Goal: Information Seeking & Learning: Stay updated

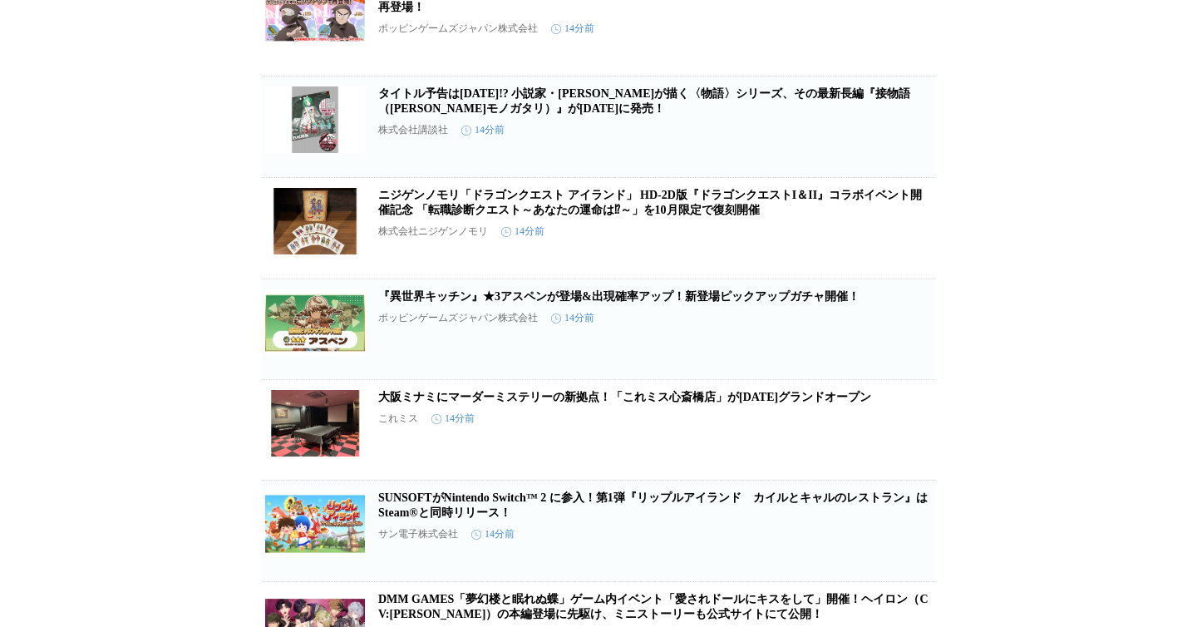
scroll to position [794, 0]
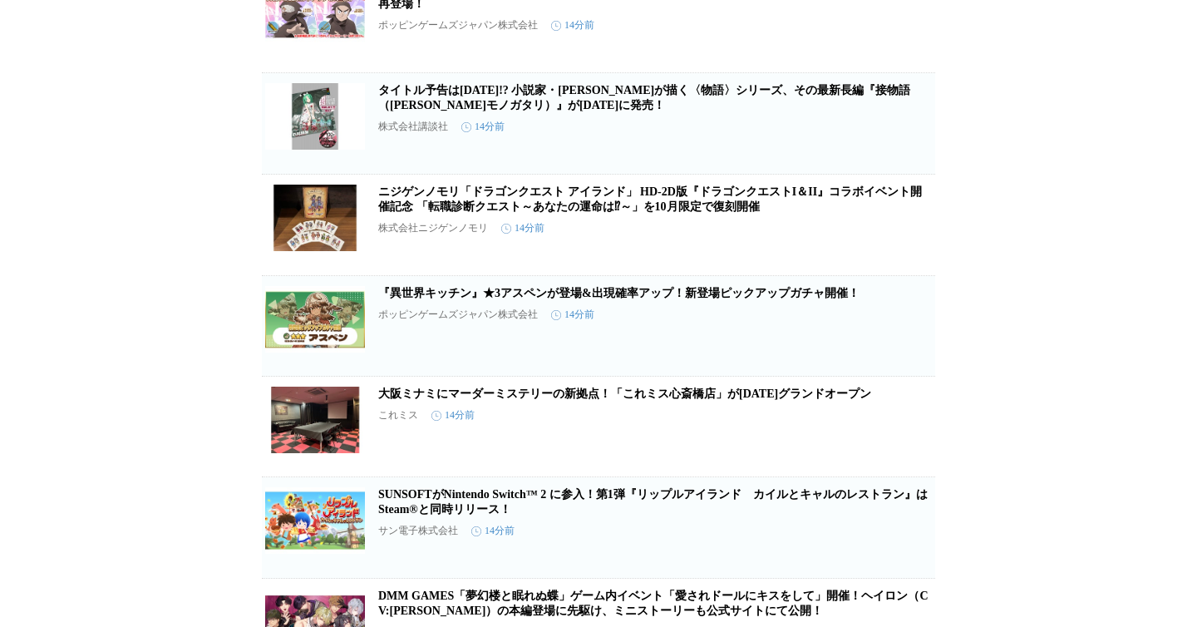
click at [558, 111] on link "タイトル予告は[DATE]!? 小説家・[PERSON_NAME]が描く〈物語〉シリーズ、その最新長編『接物語（[PERSON_NAME]モノガタリ）』が[D…" at bounding box center [644, 97] width 532 height 27
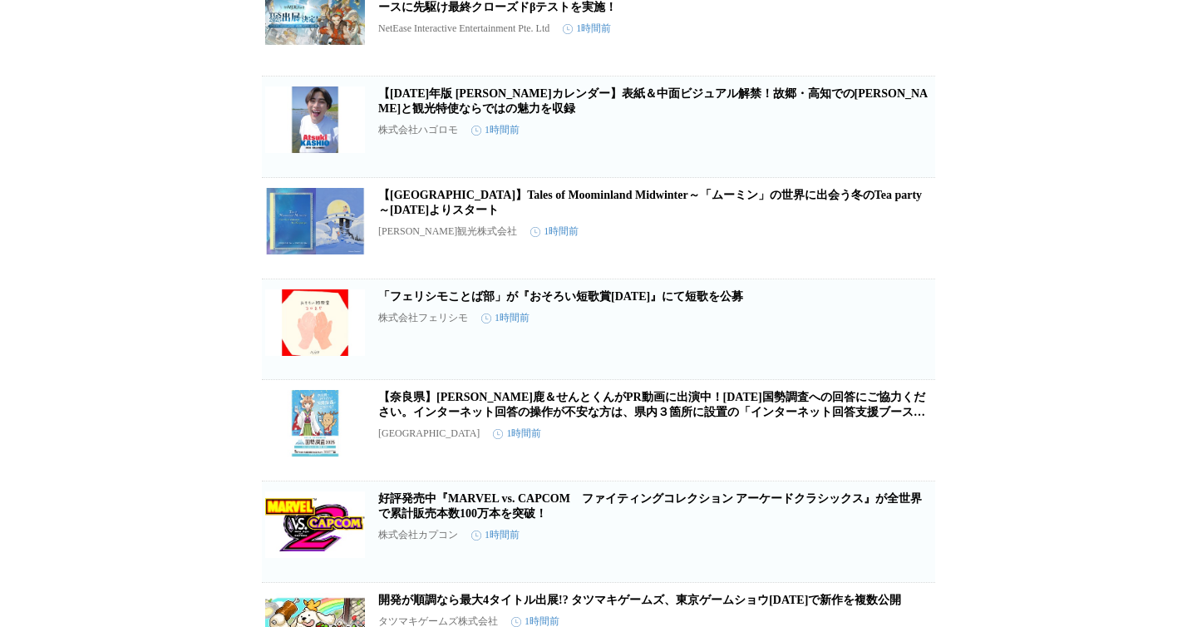
scroll to position [3889, 0]
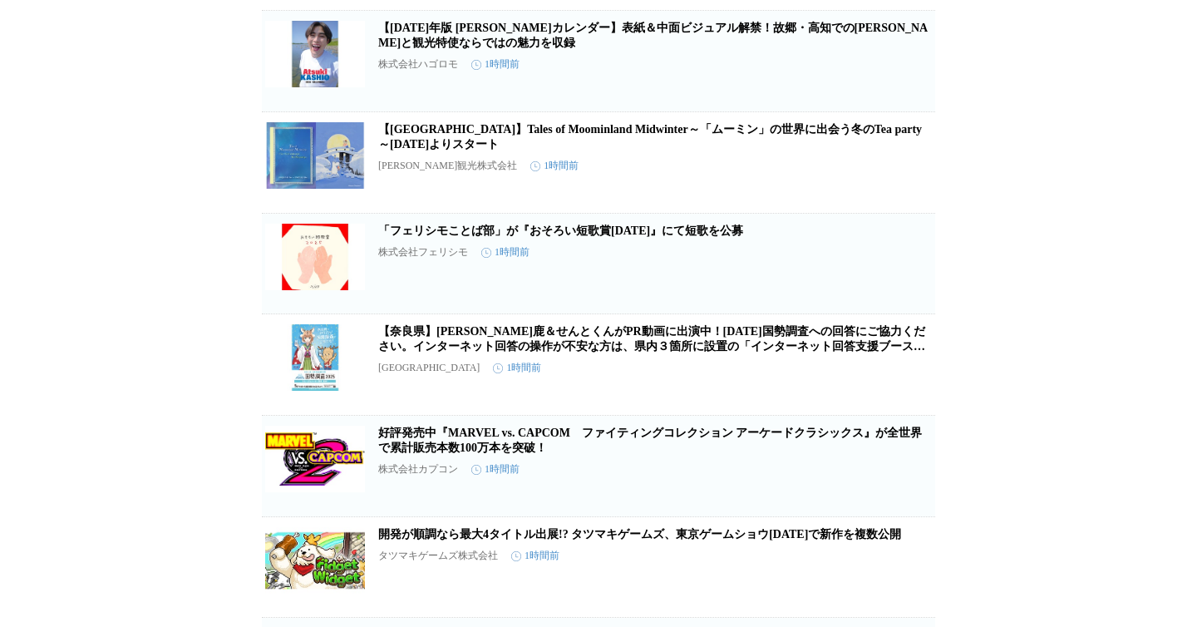
click at [666, 152] on h2 "【ホテル椿山荘東京】Tales of Moominland Midwinter～「ムーミン」の世界に出会う冬のTea party～11月11日よりスタート" at bounding box center [654, 137] width 553 height 30
click at [661, 150] on link "【ホテル椿山荘東京】Tales of Moominland Midwinter～「ムーミン」の世界に出会う冬のTea party～11月11日よりスタート" at bounding box center [649, 136] width 543 height 27
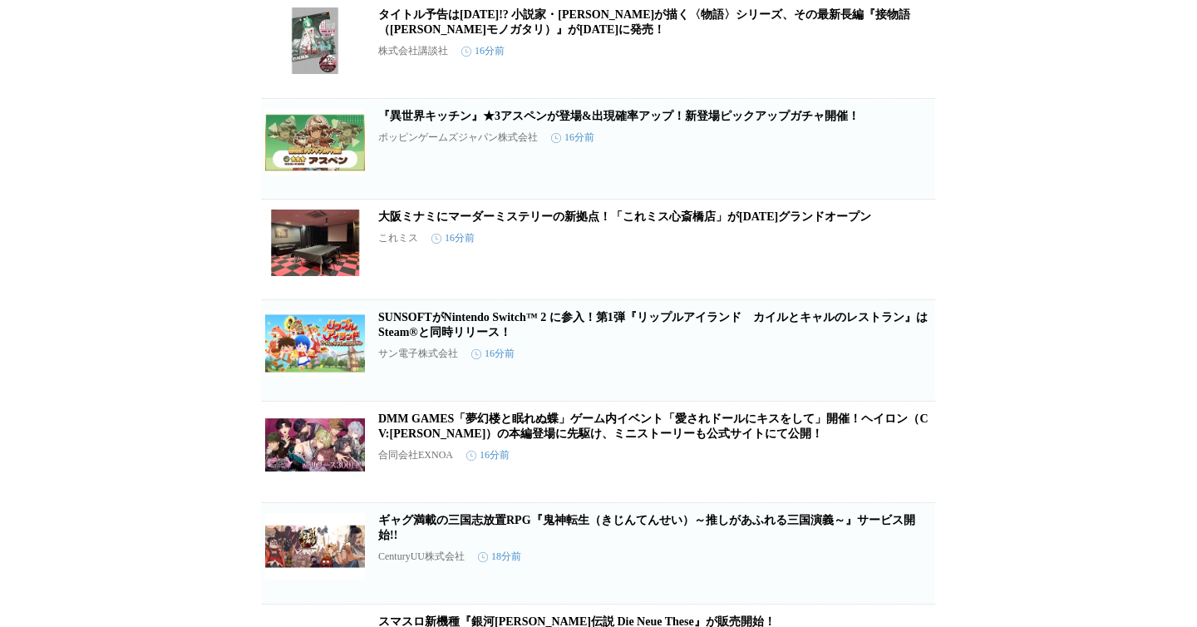
scroll to position [0, 0]
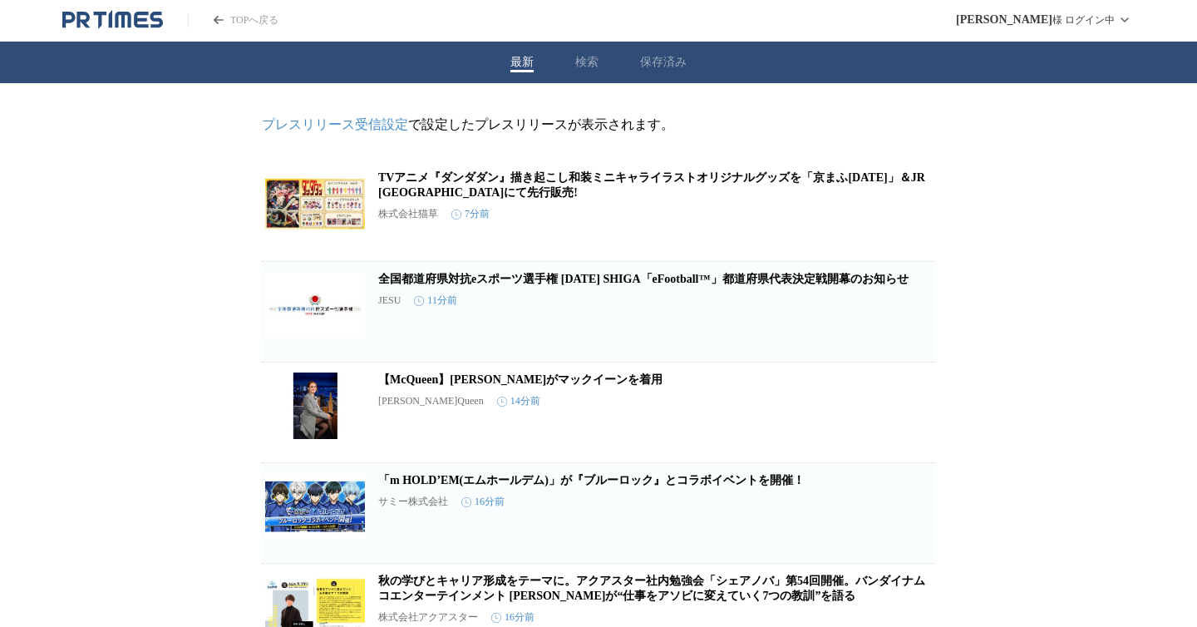
click at [129, 22] on icon "PR TIMESのトップページはこちら" at bounding box center [123, 20] width 16 height 16
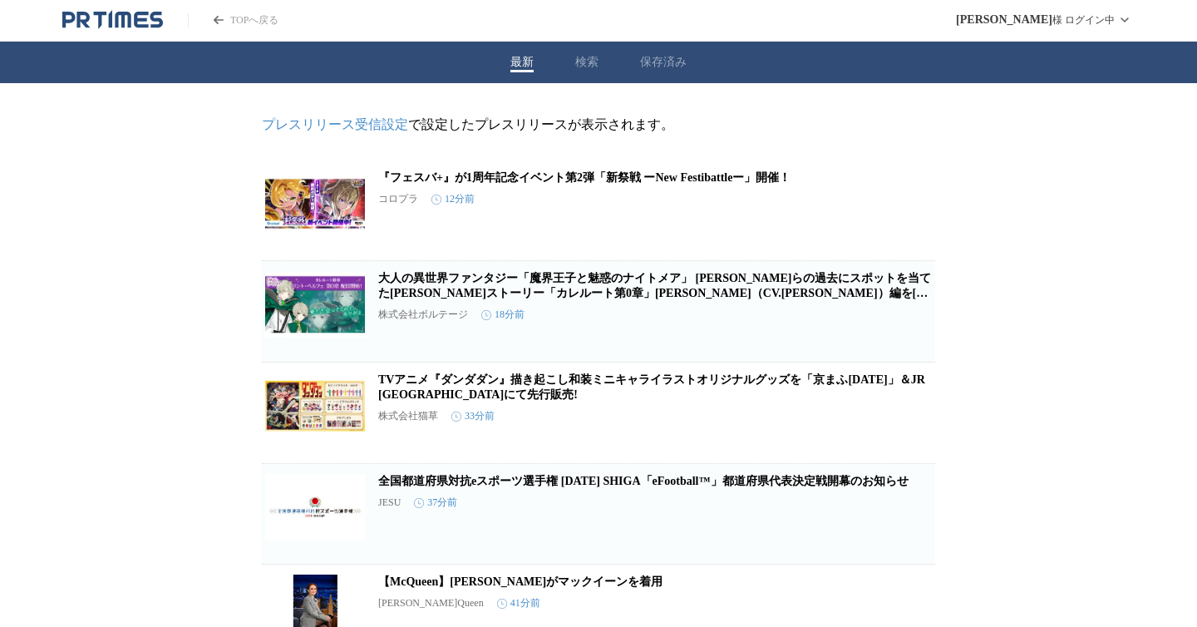
click at [111, 22] on icon "PR TIMESのトップページはこちら" at bounding box center [110, 18] width 3 height 17
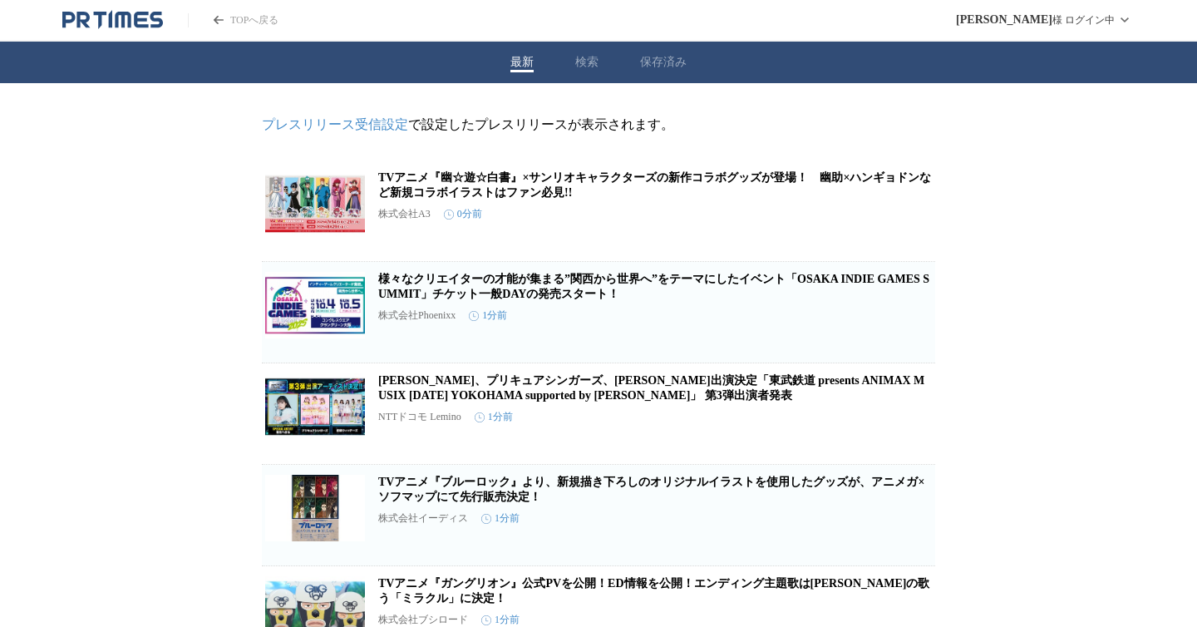
click at [843, 243] on span "保存する" at bounding box center [848, 237] width 33 height 12
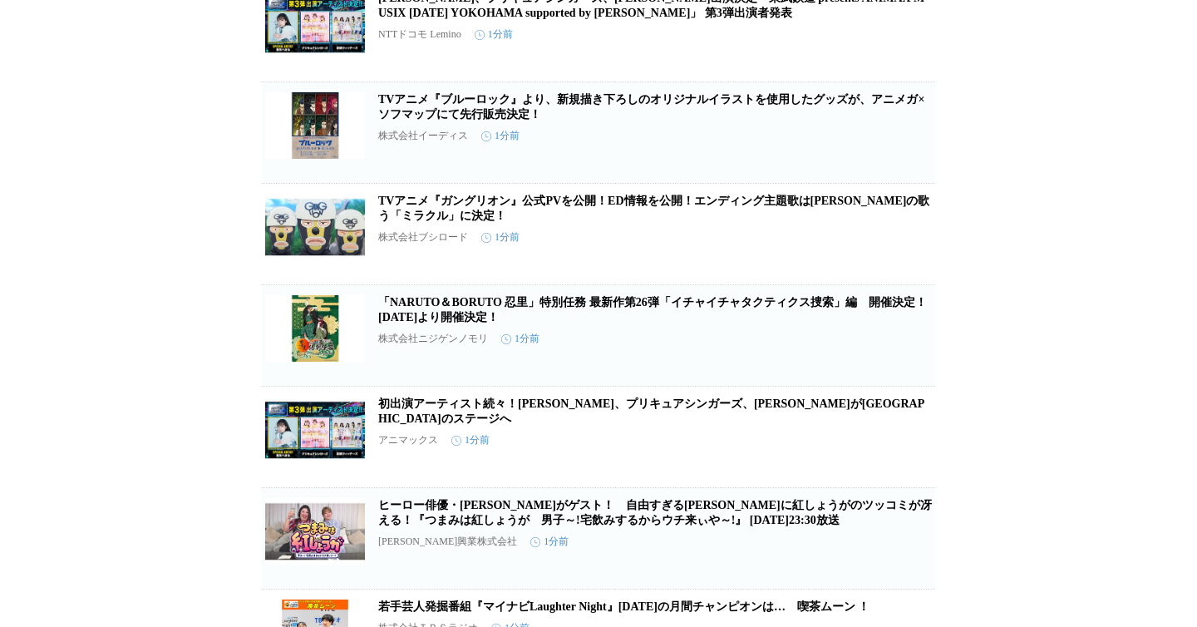
scroll to position [385, 0]
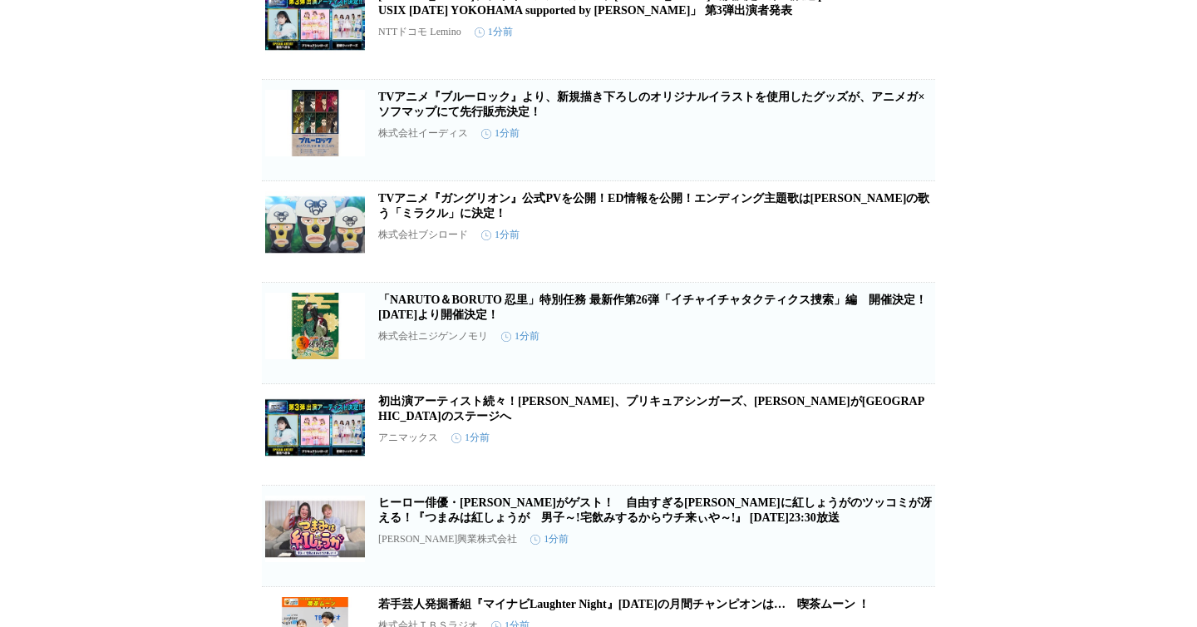
click at [844, 162] on span "保存する" at bounding box center [848, 156] width 33 height 12
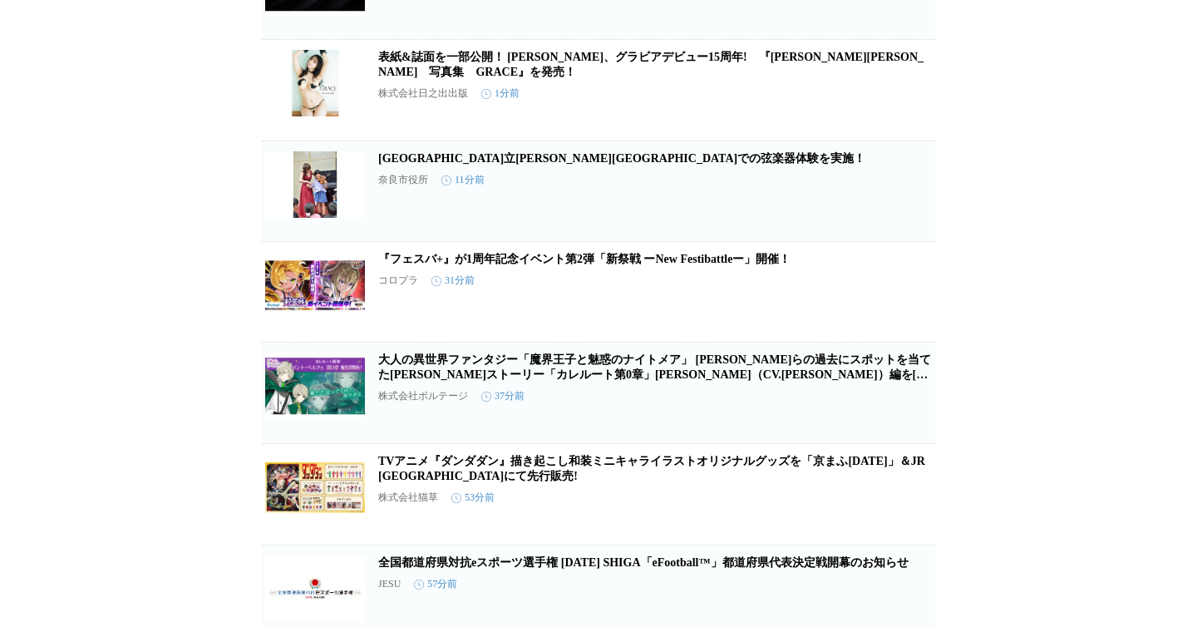
scroll to position [1739, 0]
click at [738, 78] on link "表紙&誌面を一部公開！ [PERSON_NAME]、グラビアデビュー15周年!　『[PERSON_NAME][PERSON_NAME]　写真集　GRACE』を…" at bounding box center [650, 64] width 545 height 27
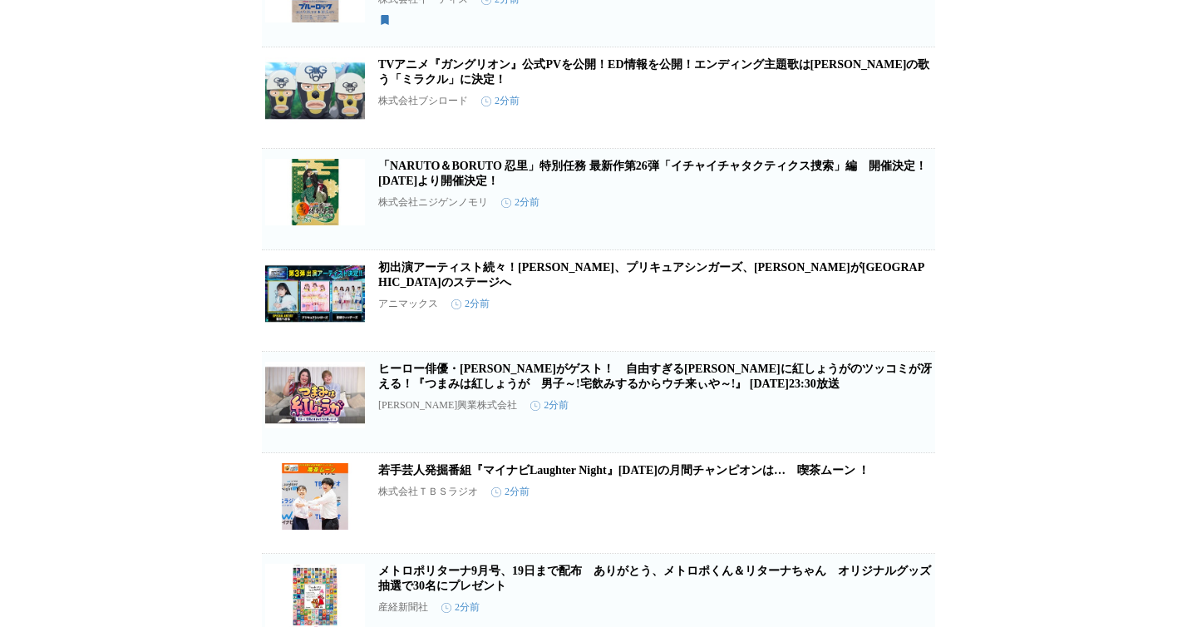
scroll to position [0, 0]
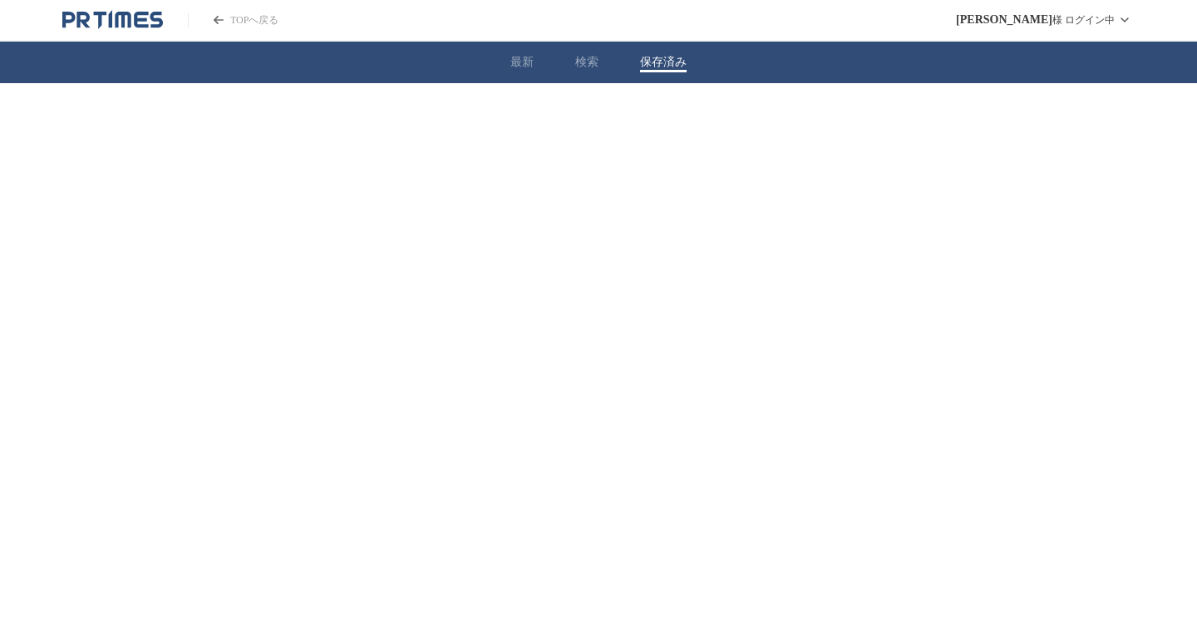
click at [661, 69] on button "保存済み" at bounding box center [663, 62] width 47 height 15
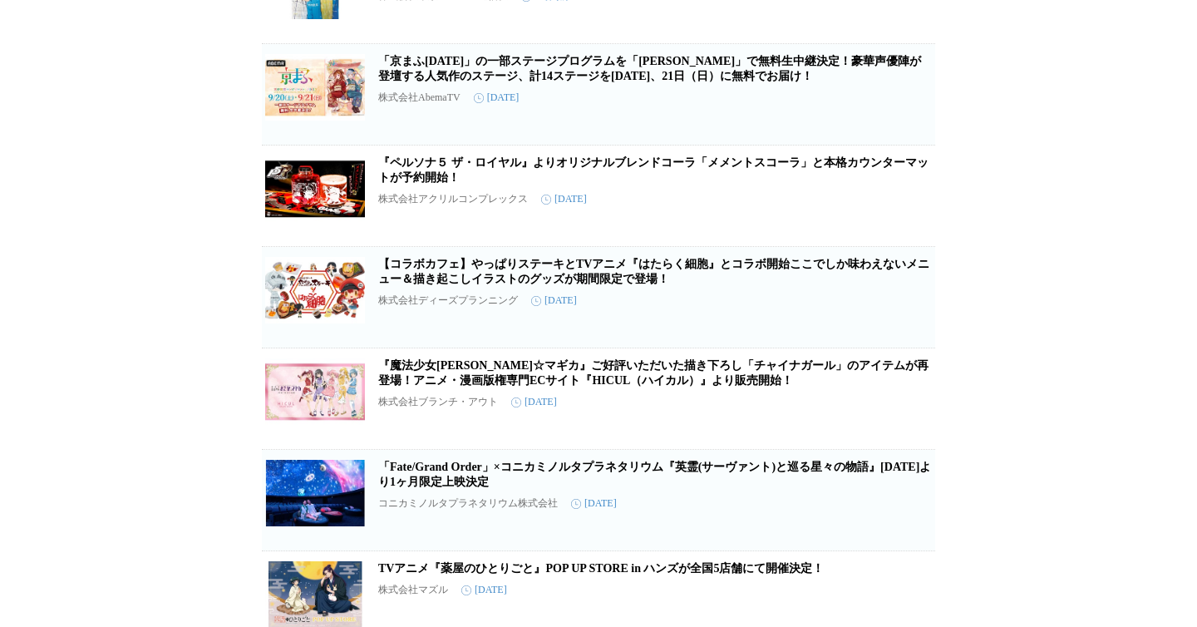
scroll to position [877, 0]
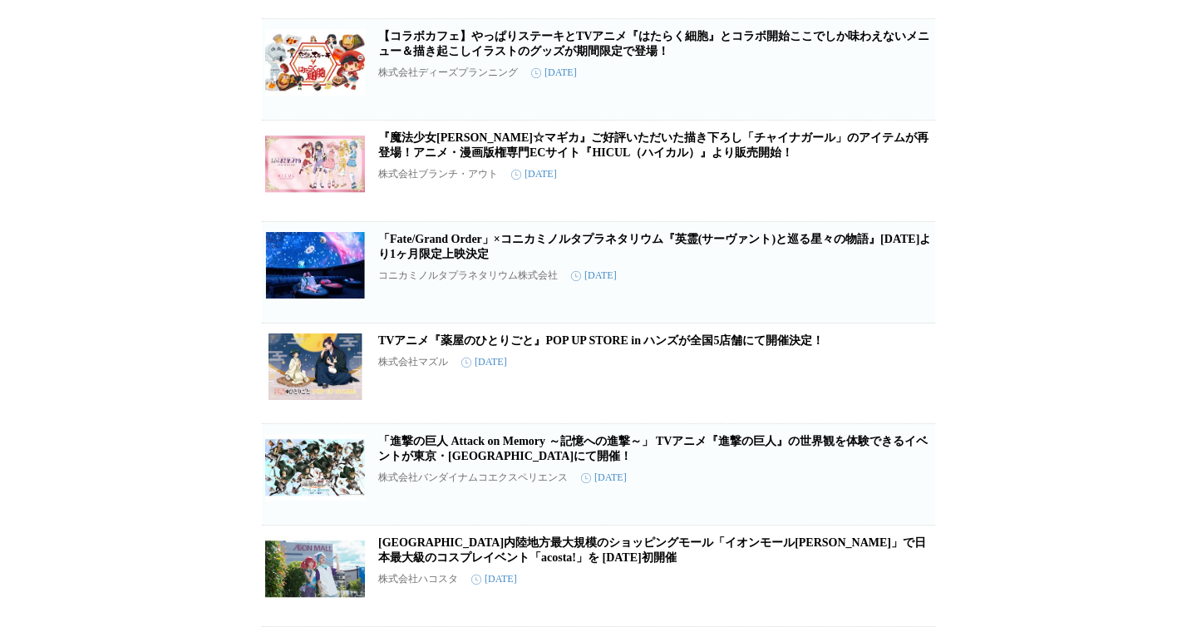
click at [909, 597] on span "保存を解除" at bounding box center [908, 602] width 42 height 12
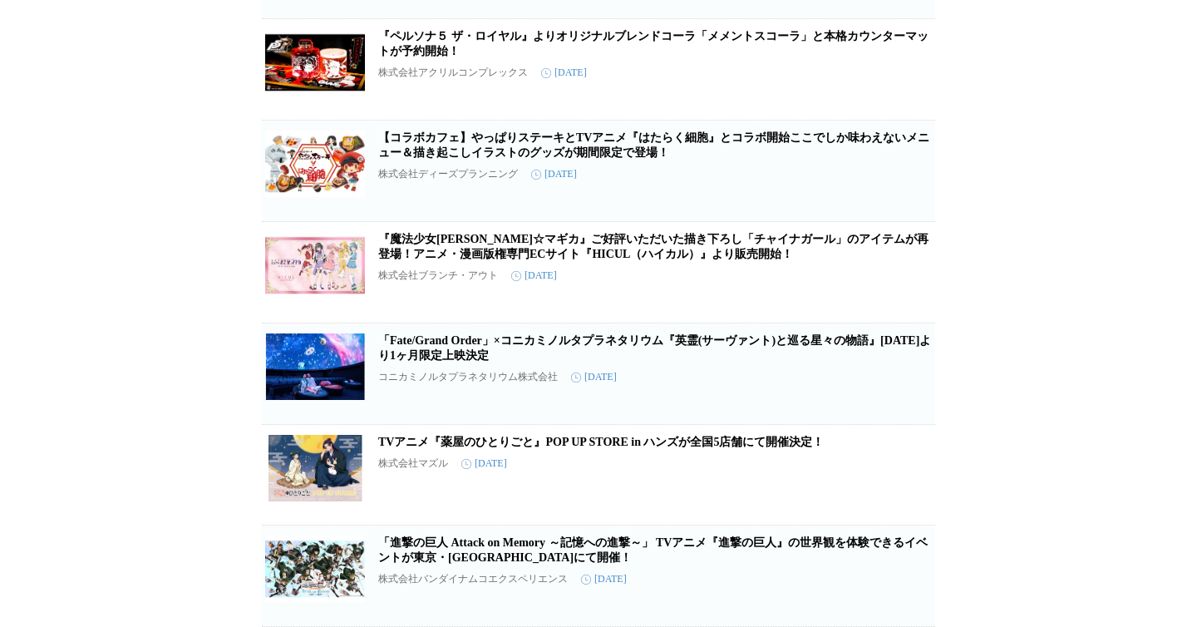
click at [909, 597] on span "保存を解除" at bounding box center [908, 602] width 42 height 12
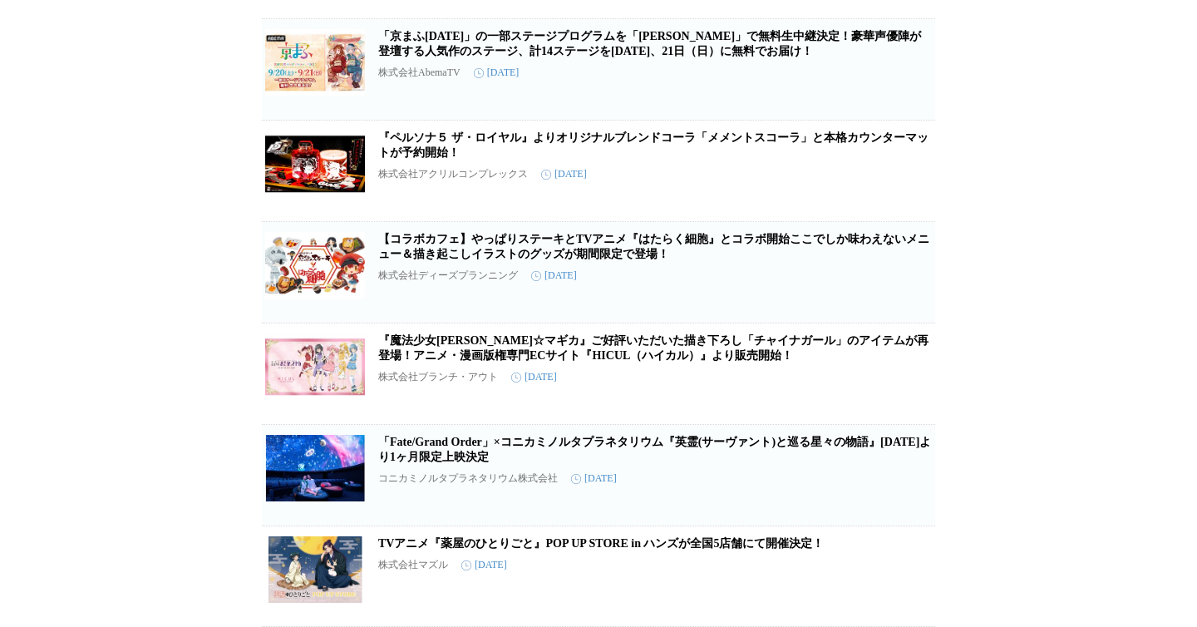
click at [909, 597] on span "保存を解除" at bounding box center [908, 602] width 42 height 12
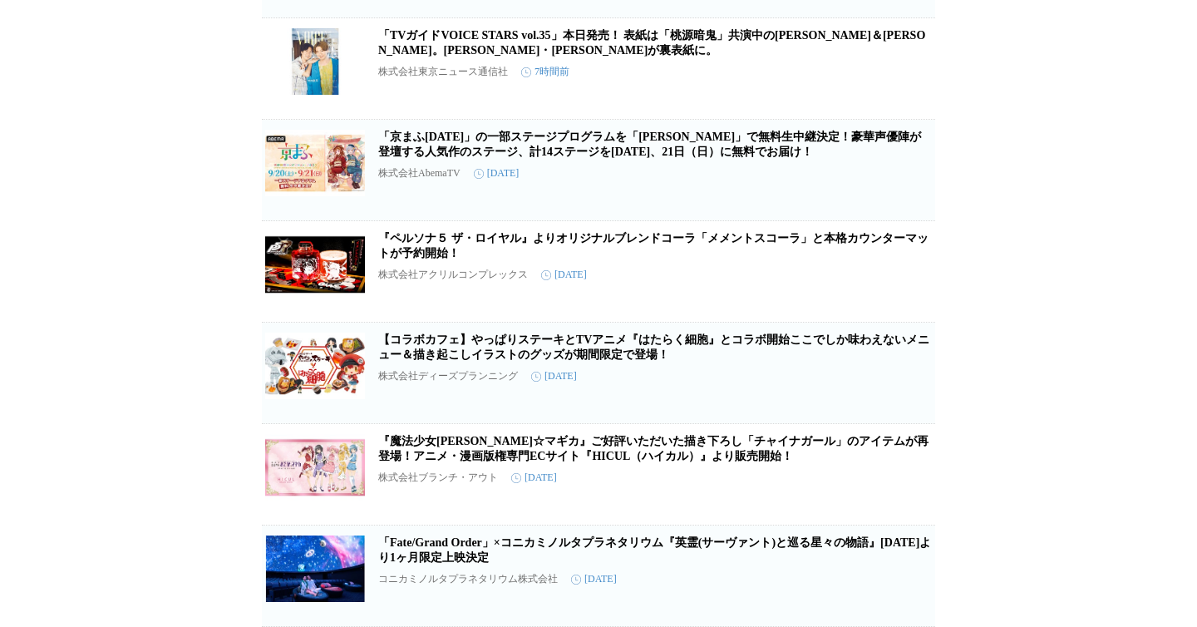
click at [909, 597] on span "保存を解除" at bounding box center [908, 602] width 42 height 12
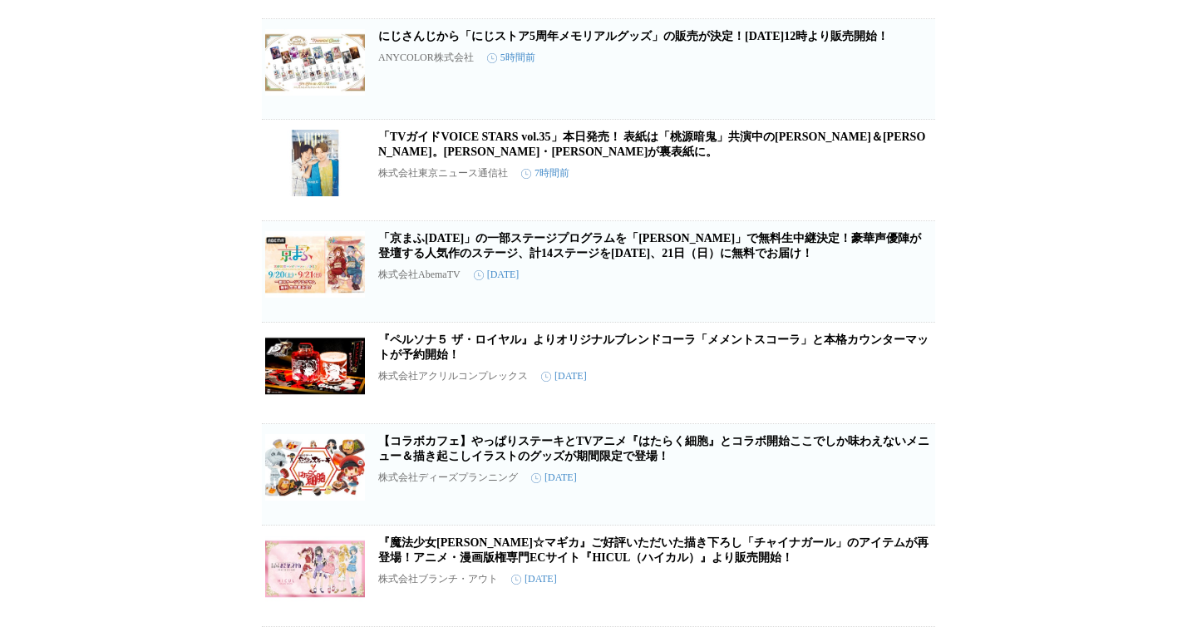
click at [909, 597] on span "保存を解除" at bounding box center [908, 602] width 42 height 12
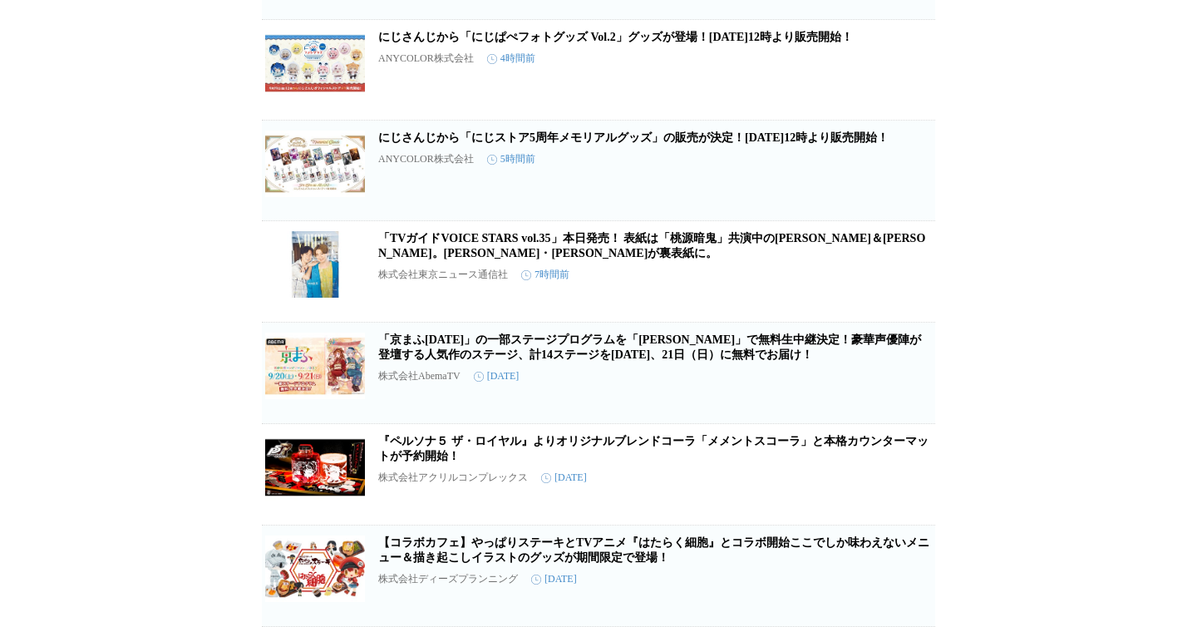
click at [909, 597] on span "保存を解除" at bounding box center [908, 602] width 42 height 12
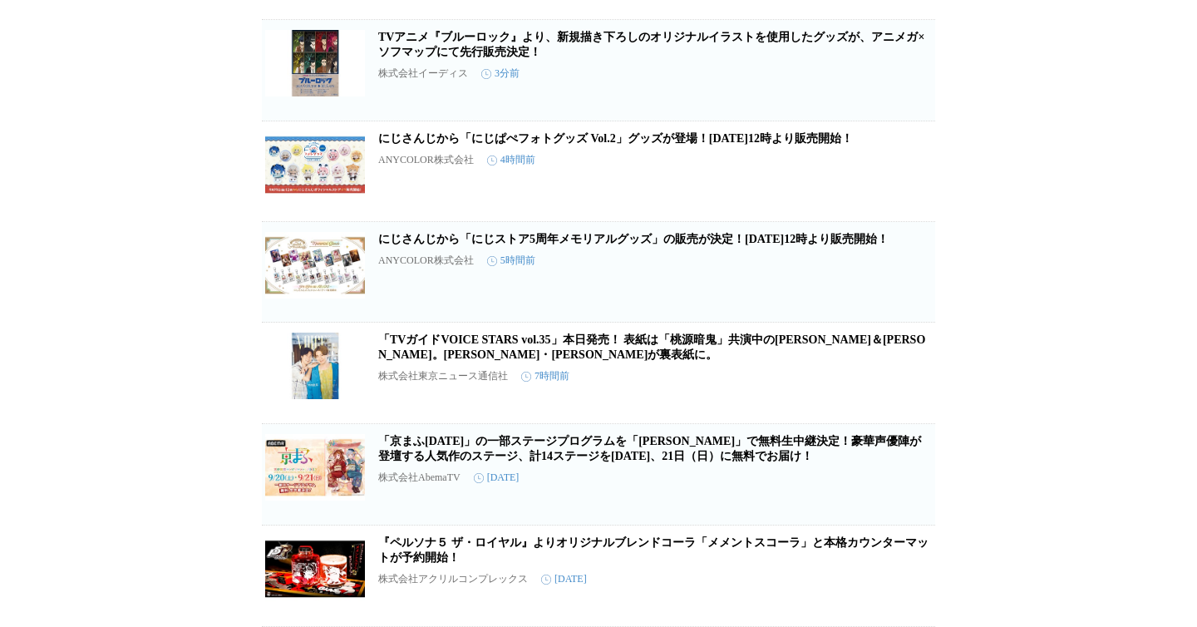
click at [909, 597] on span "保存を解除" at bounding box center [908, 602] width 42 height 12
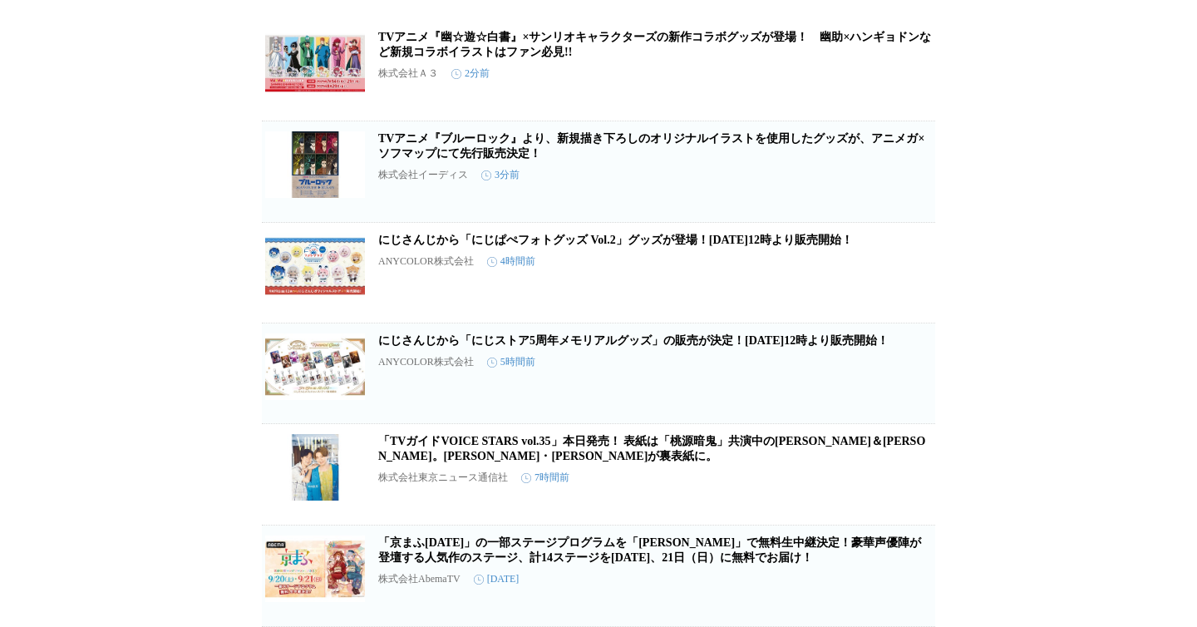
click at [909, 597] on span "保存を解除" at bounding box center [908, 602] width 42 height 12
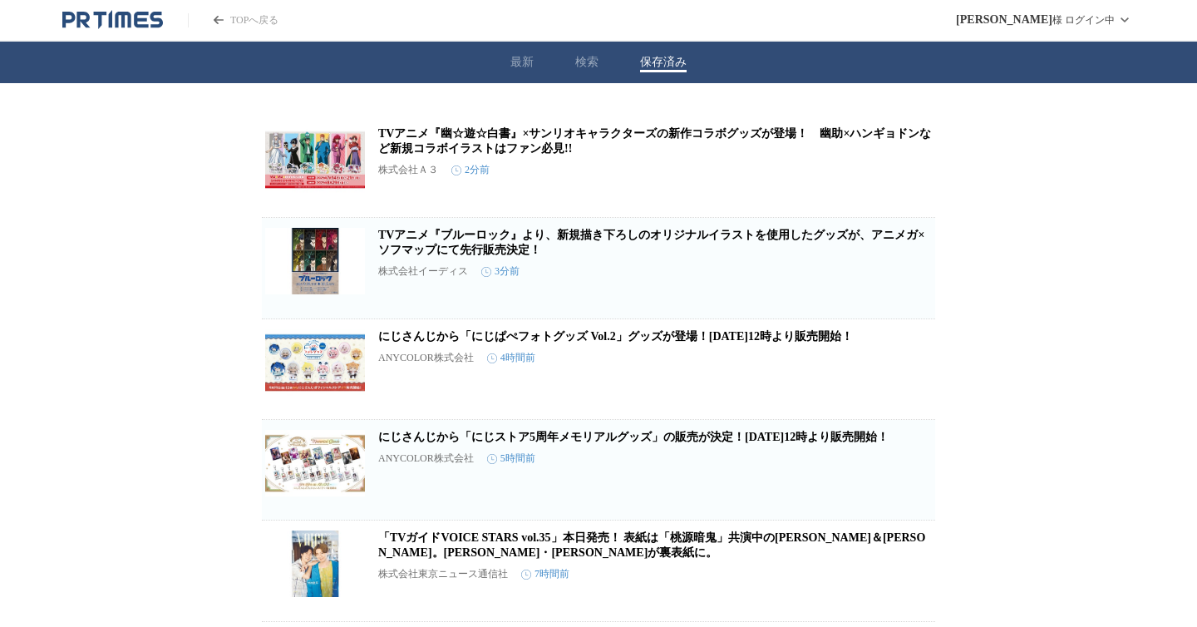
click at [909, 597] on span "保存を解除" at bounding box center [908, 597] width 42 height 12
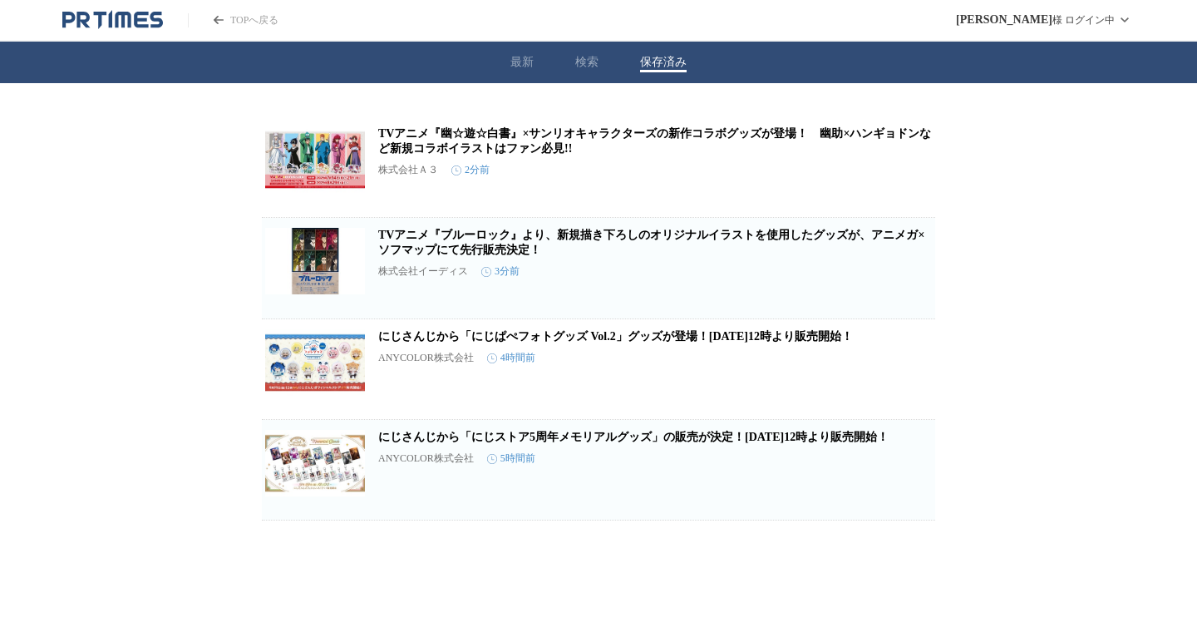
click at [696, 243] on link "TVアニメ『ブルーロック』より、新規描き下ろしのオリジナルイラストを使用したグッズが、アニメガ×ソフマップにて先行販売決定！" at bounding box center [651, 242] width 546 height 27
click at [631, 144] on h2 "TVアニメ『幽☆遊☆白書』×サンリオキャラクターズの新作コラボグッズが登場！　幽助×ハンギョドンなど新規コラボイラストはファン必見!!" at bounding box center [654, 141] width 553 height 30
click at [631, 134] on link "TVアニメ『幽☆遊☆白書』×サンリオキャラクターズの新作コラボグッズが登場！　幽助×ハンギョドンなど新規コラボイラストはファン必見!!" at bounding box center [654, 140] width 553 height 27
click at [519, 61] on button "最新" at bounding box center [521, 62] width 23 height 15
